Goal: Task Accomplishment & Management: Complete application form

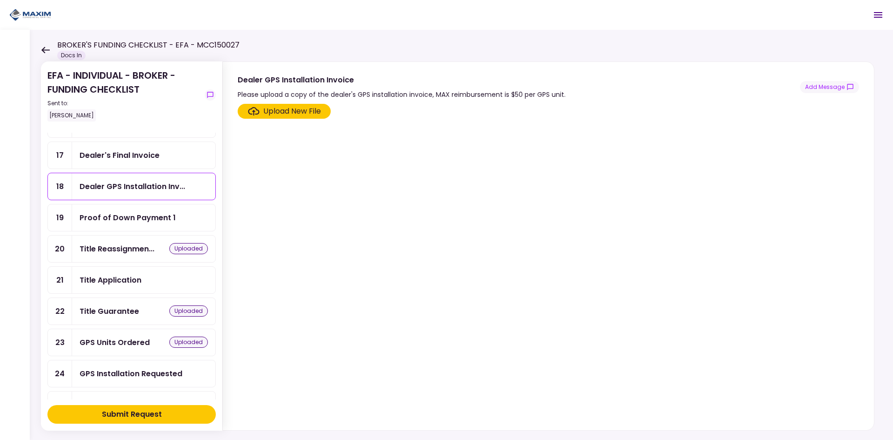
scroll to position [326, 0]
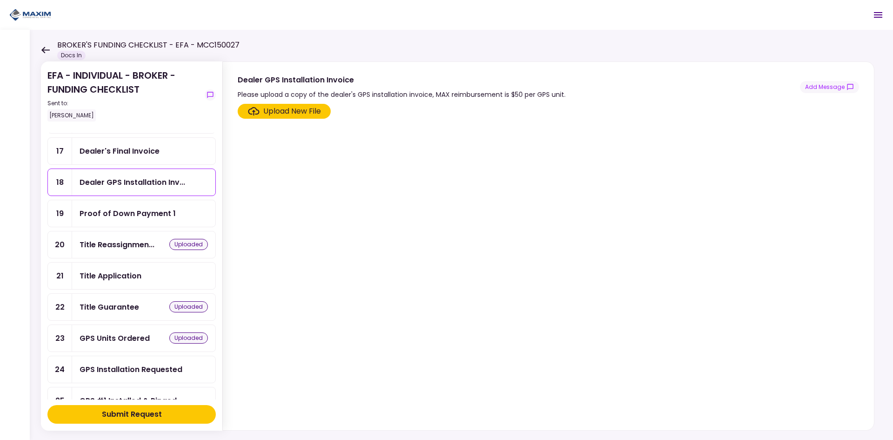
click at [150, 273] on div "Title Application" at bounding box center [144, 276] width 128 height 12
click at [273, 109] on div "Upload New File" at bounding box center [292, 111] width 58 height 11
click at [0, 0] on input "Upload New File" at bounding box center [0, 0] width 0 height 0
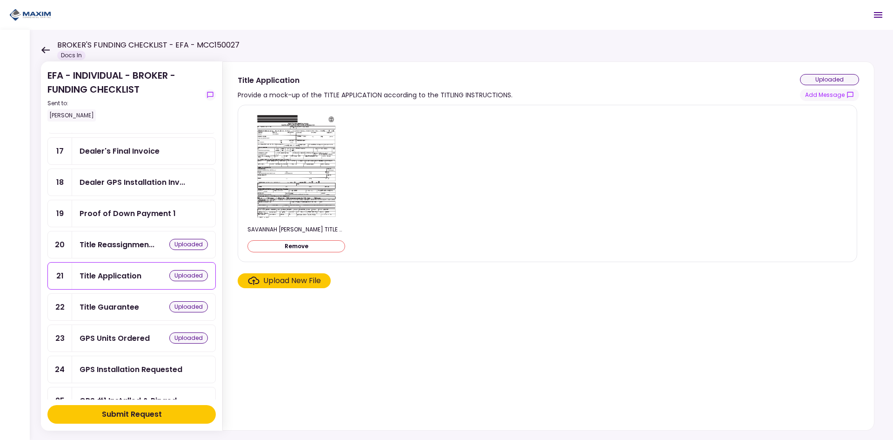
click at [153, 410] on div "Submit Request" at bounding box center [132, 413] width 60 height 11
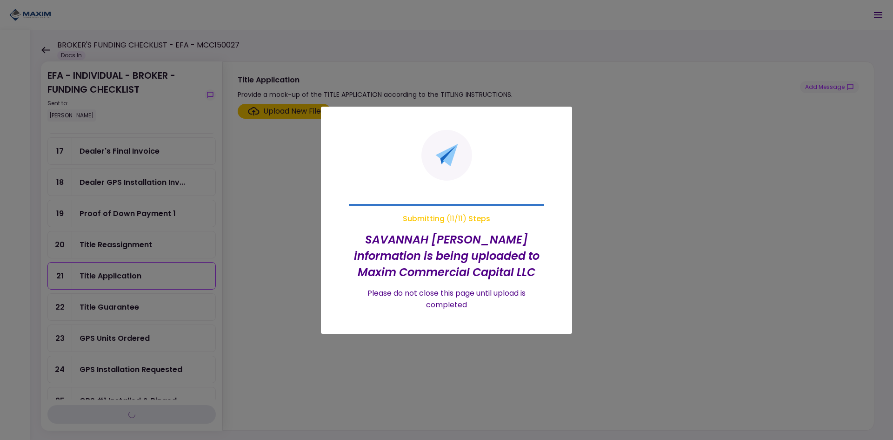
scroll to position [139, 0]
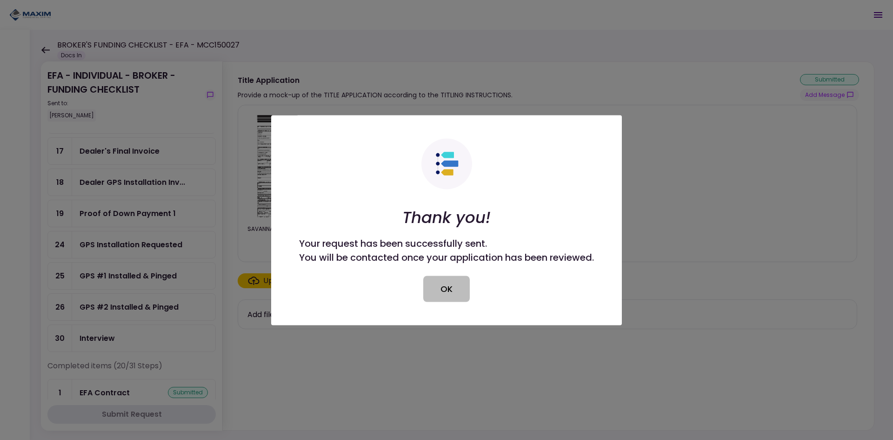
click at [455, 289] on button "OK" at bounding box center [446, 288] width 47 height 26
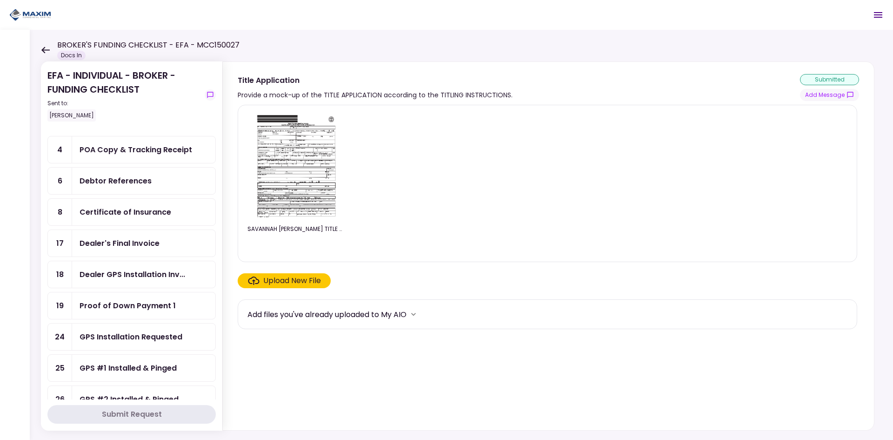
scroll to position [0, 0]
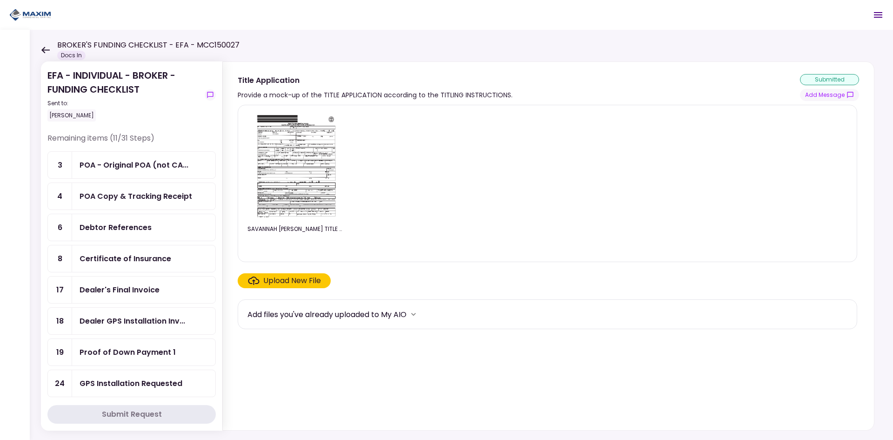
click at [281, 164] on img at bounding box center [296, 166] width 83 height 107
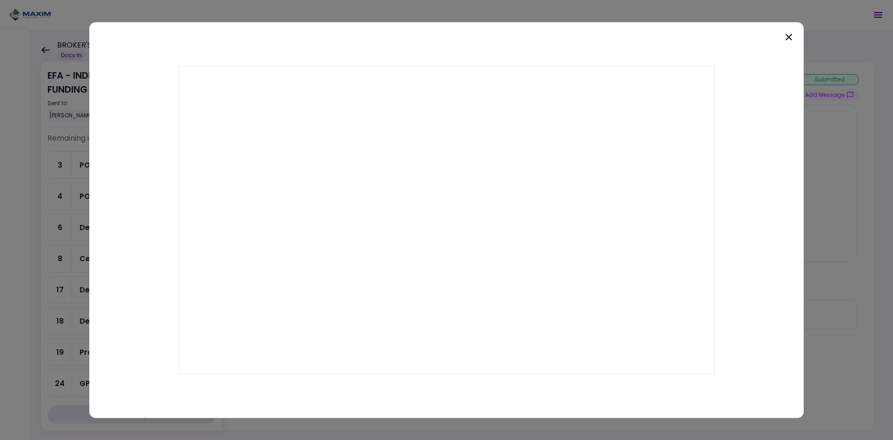
click at [789, 36] on icon at bounding box center [789, 36] width 7 height 7
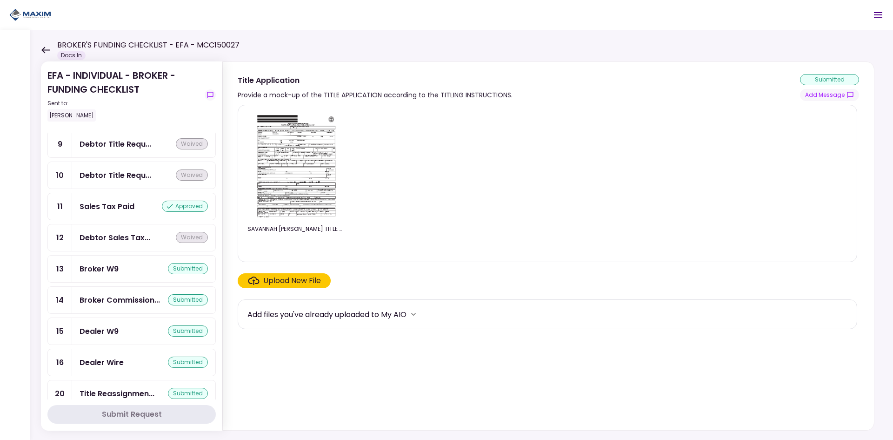
scroll to position [279, 0]
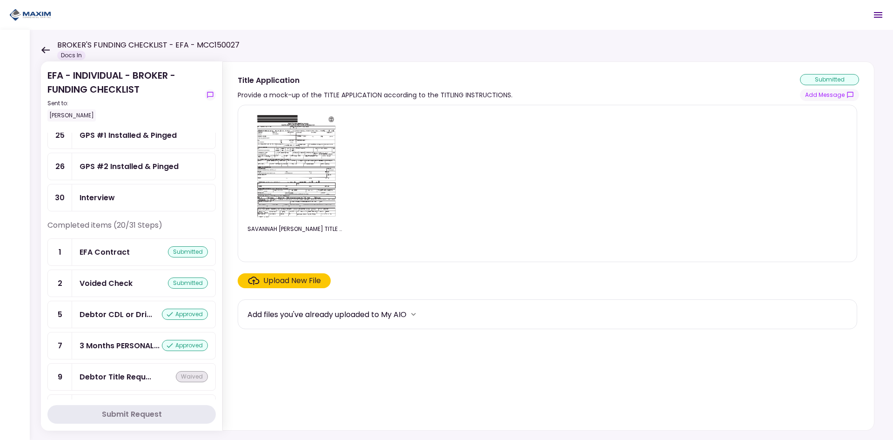
click at [114, 258] on div "EFA Contract submitted" at bounding box center [143, 252] width 143 height 27
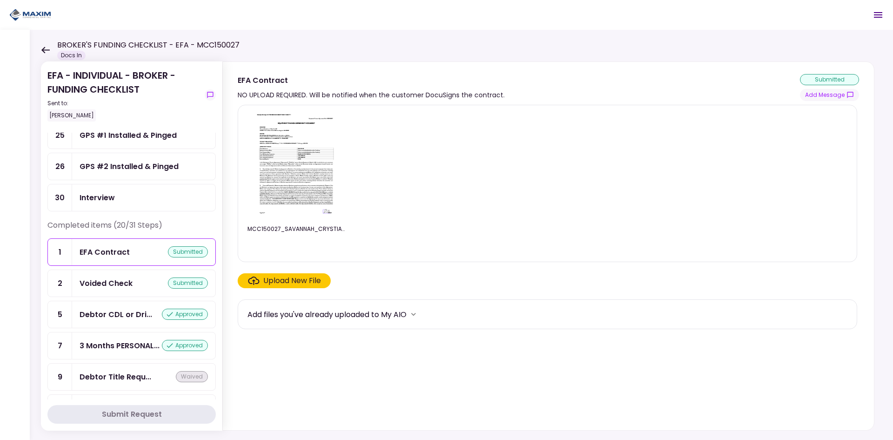
click at [301, 152] on img at bounding box center [296, 166] width 83 height 107
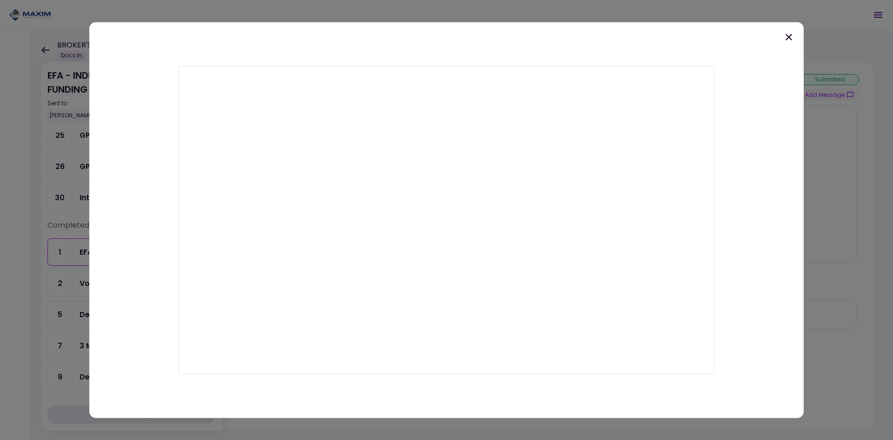
click at [786, 42] on icon at bounding box center [788, 36] width 11 height 11
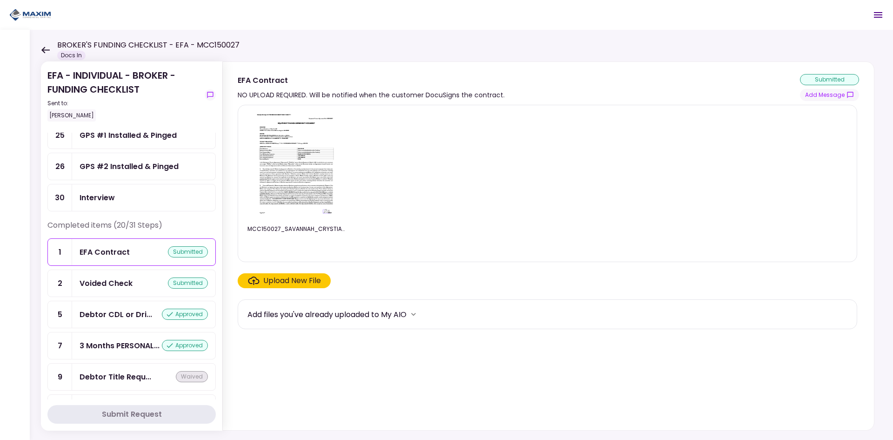
click at [319, 148] on img at bounding box center [296, 166] width 83 height 107
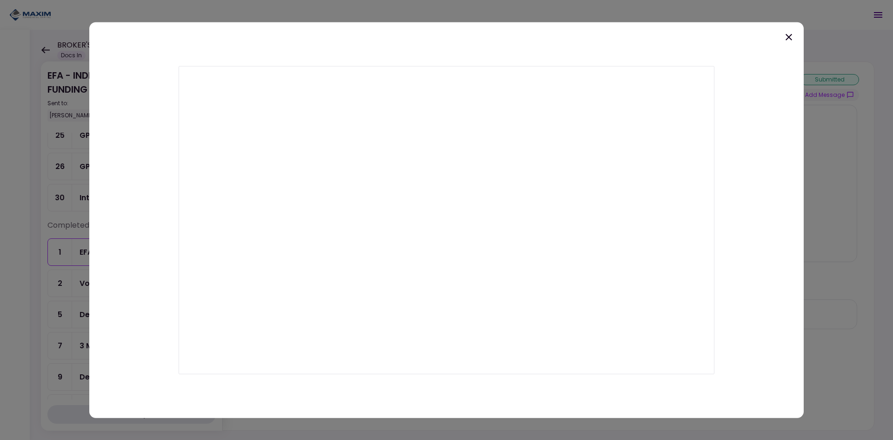
click at [787, 38] on icon at bounding box center [789, 36] width 7 height 7
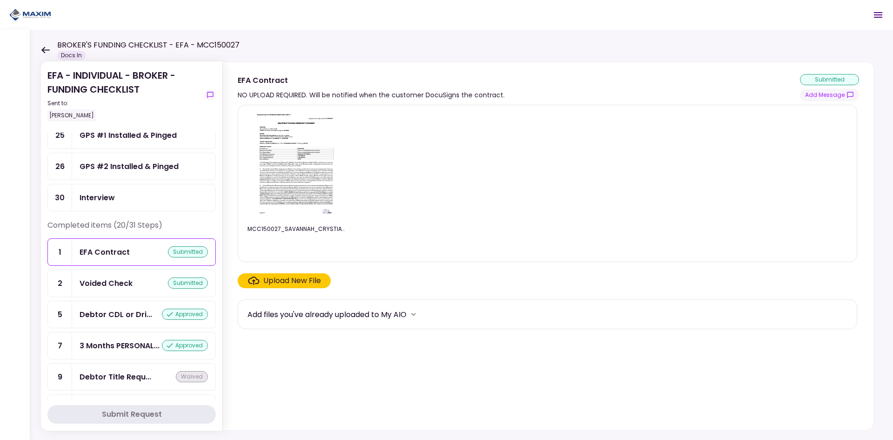
click at [317, 148] on img at bounding box center [296, 166] width 83 height 107
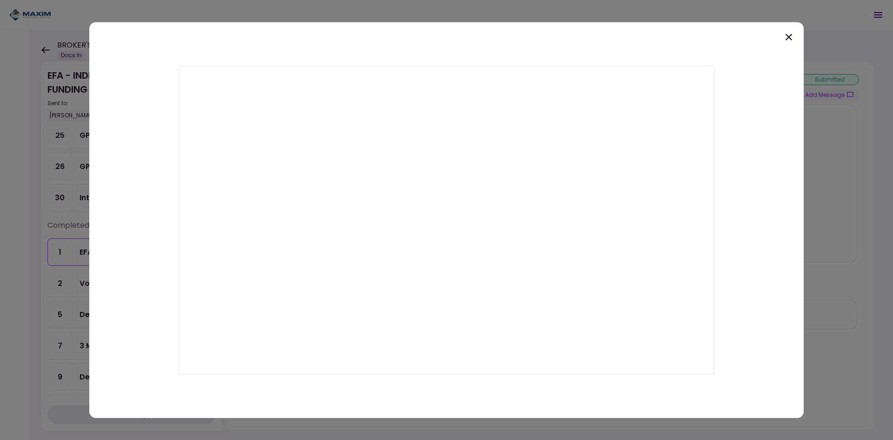
click at [785, 37] on icon at bounding box center [788, 36] width 11 height 11
